Goal: Information Seeking & Learning: Learn about a topic

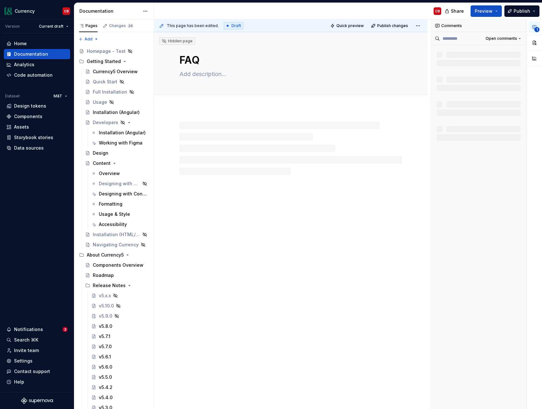
click at [219, 141] on div at bounding box center [290, 149] width 222 height 54
type textarea "*"
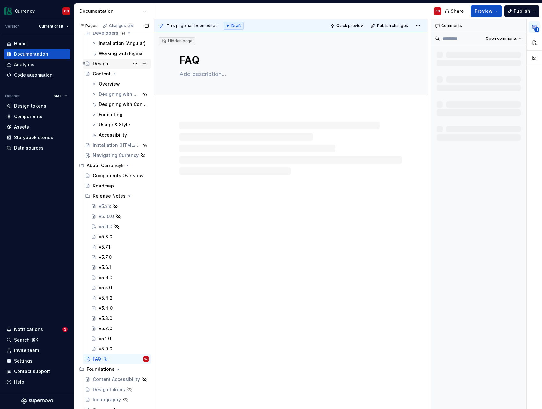
scroll to position [89, 0]
click at [114, 352] on div "v5.0.0" at bounding box center [124, 349] width 50 height 9
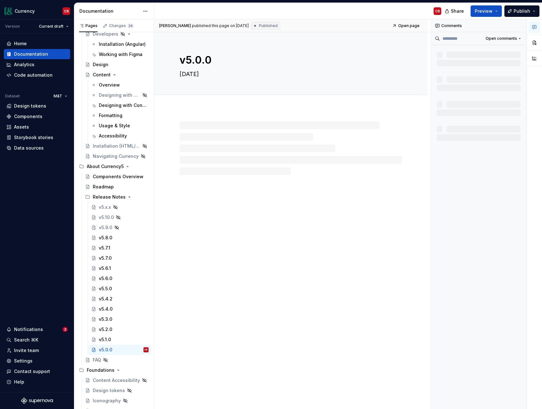
scroll to position [88, 0]
click at [96, 361] on div "FAQ" at bounding box center [97, 361] width 8 height 6
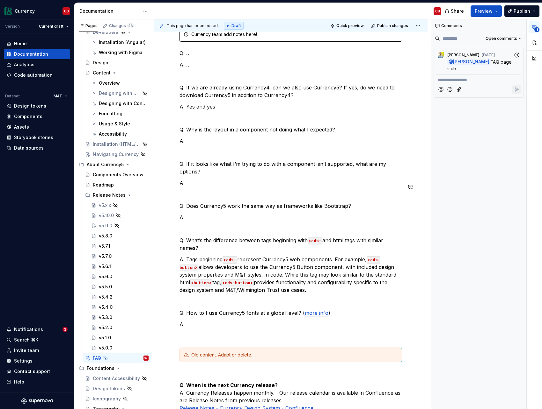
scroll to position [96, 0]
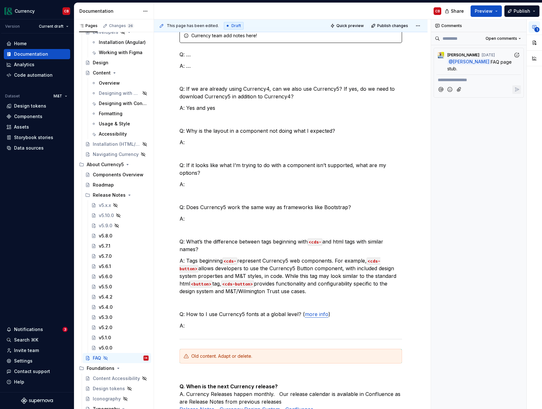
type textarea "*"
